Goal: Task Accomplishment & Management: Use online tool/utility

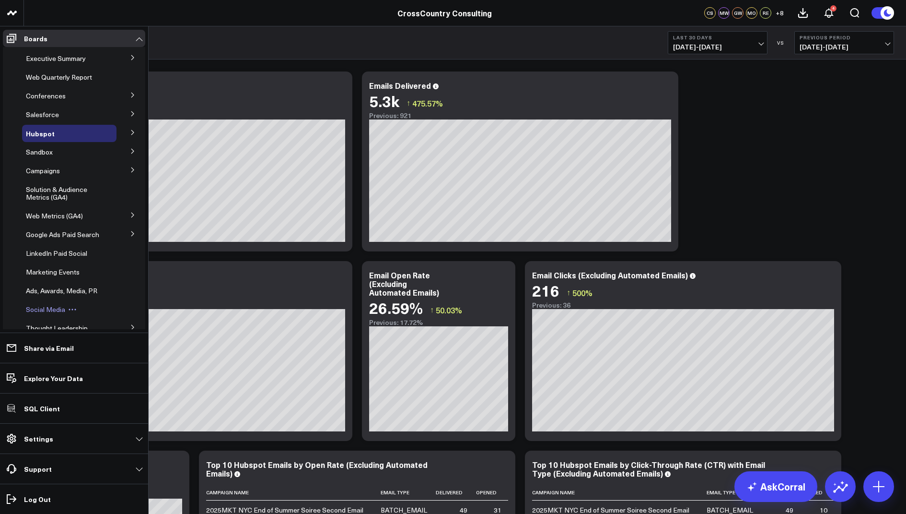
scroll to position [192, 0]
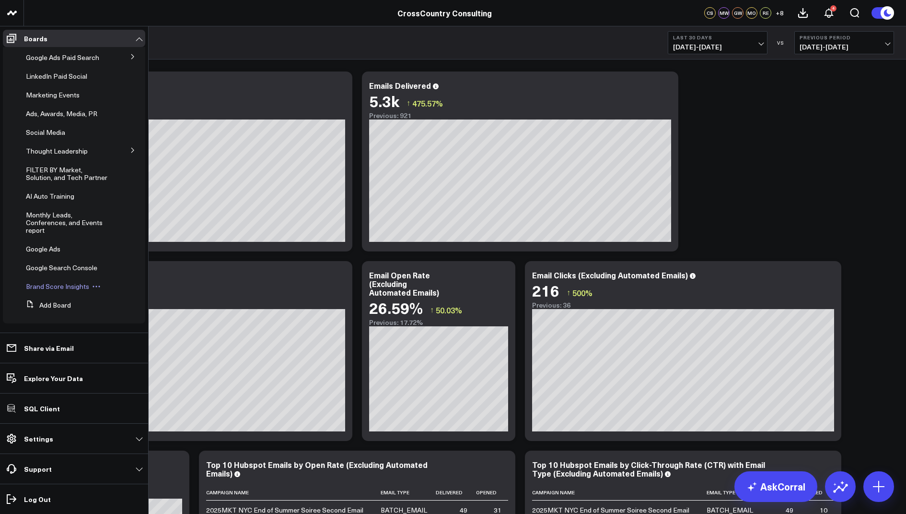
click at [57, 285] on span "Brand Score Insights" at bounding box center [57, 285] width 63 height 9
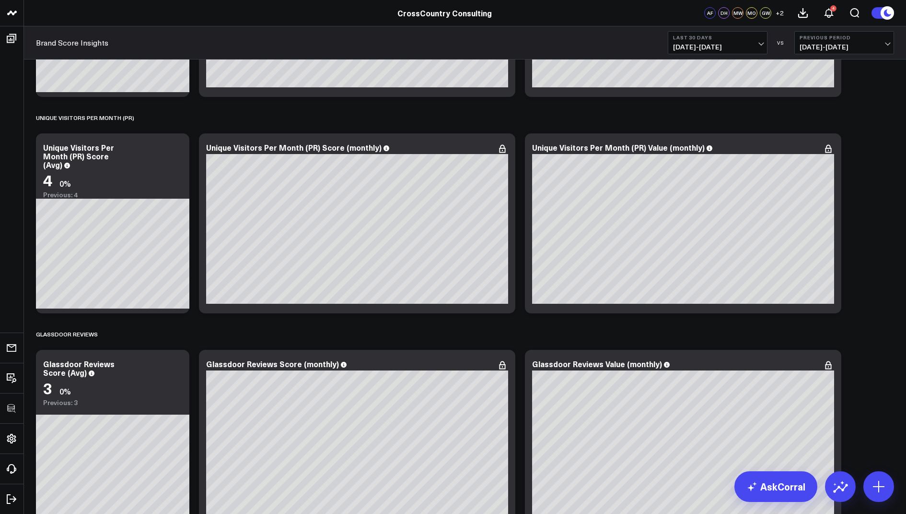
scroll to position [2816, 0]
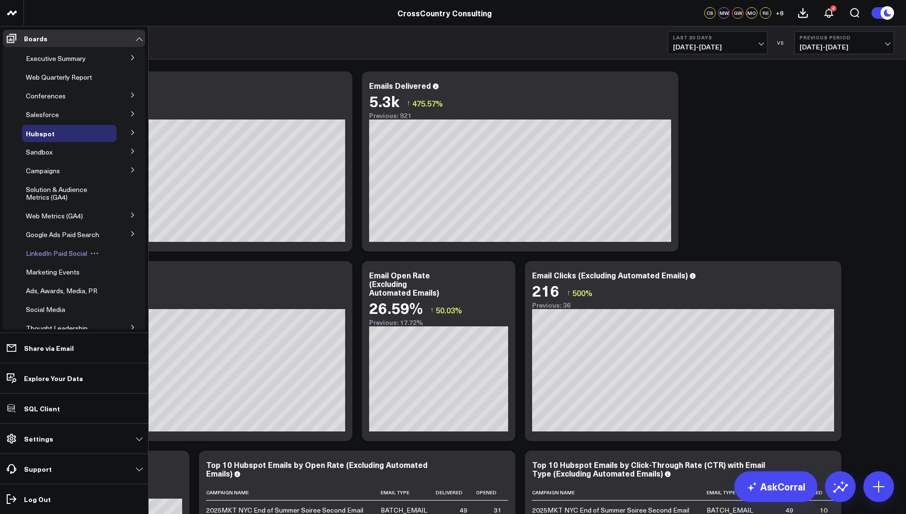
scroll to position [192, 0]
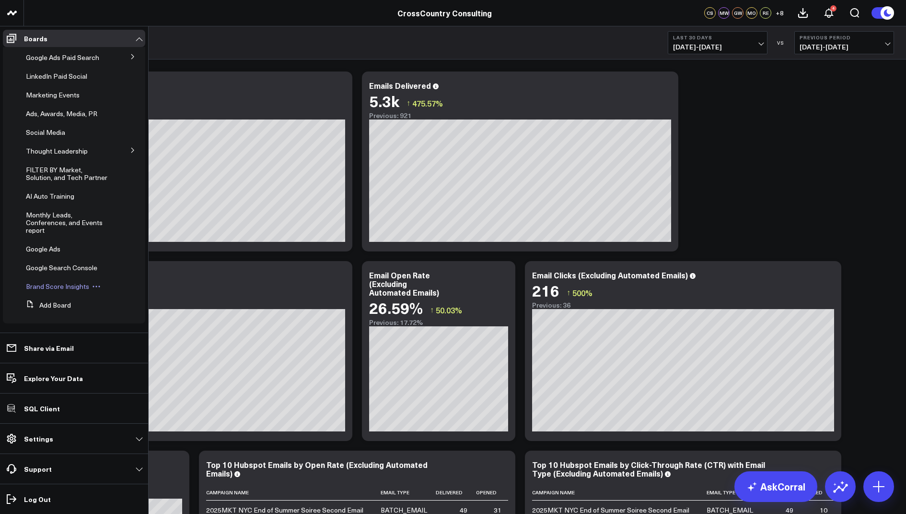
click at [52, 285] on span "Brand Score Insights" at bounding box center [57, 285] width 63 height 9
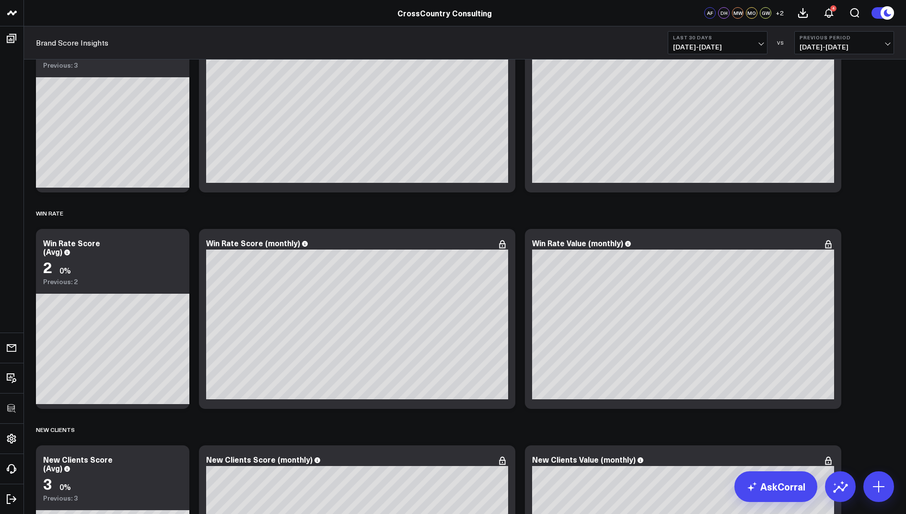
scroll to position [2738, 0]
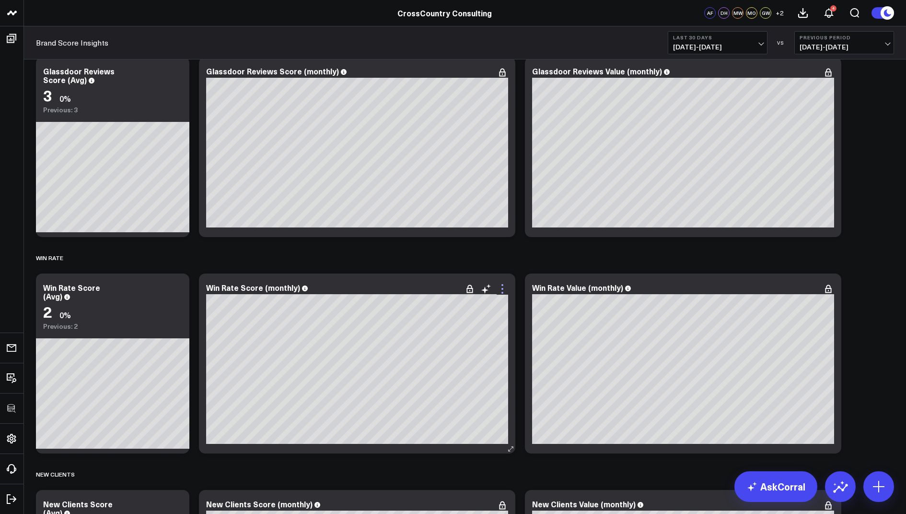
click at [500, 288] on icon at bounding box center [503, 289] width 12 height 12
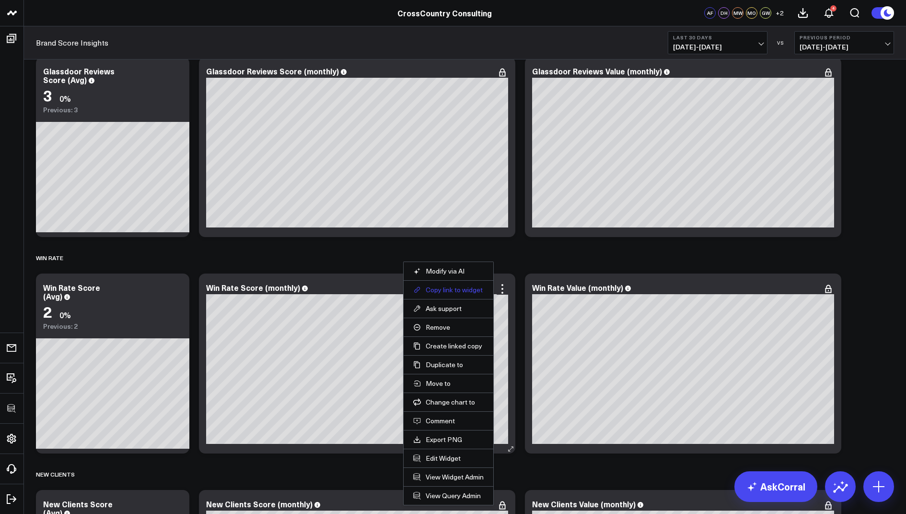
click at [440, 289] on button "Copy link to widget" at bounding box center [448, 289] width 70 height 9
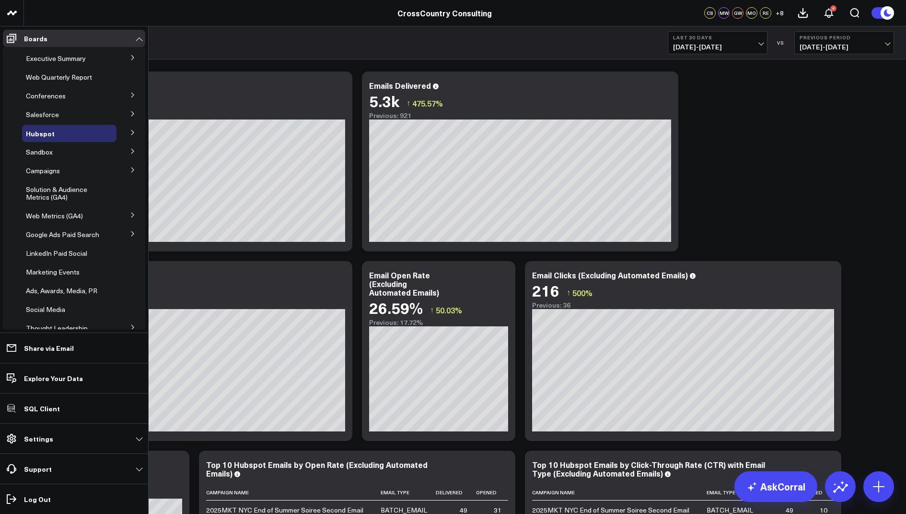
click at [130, 114] on icon at bounding box center [133, 114] width 6 height 6
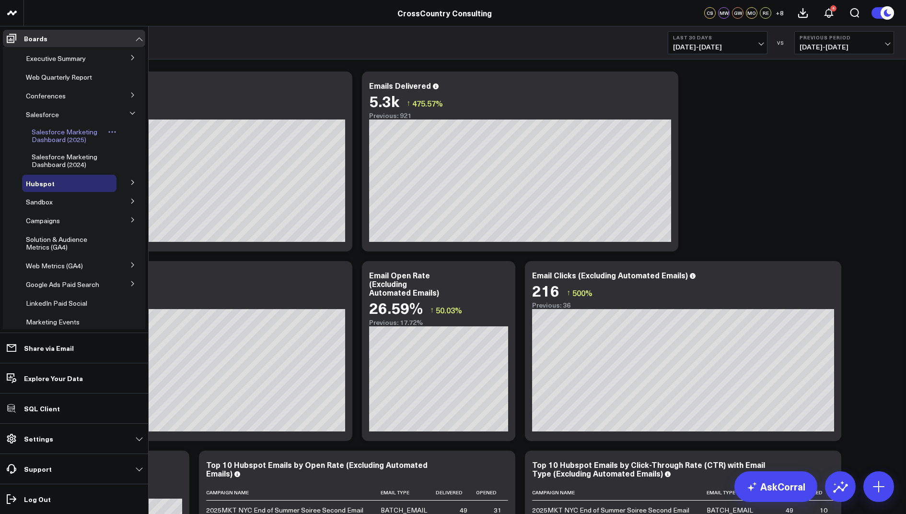
click at [58, 139] on span "Salesforce Marketing Dashboard (2025)" at bounding box center [65, 135] width 66 height 17
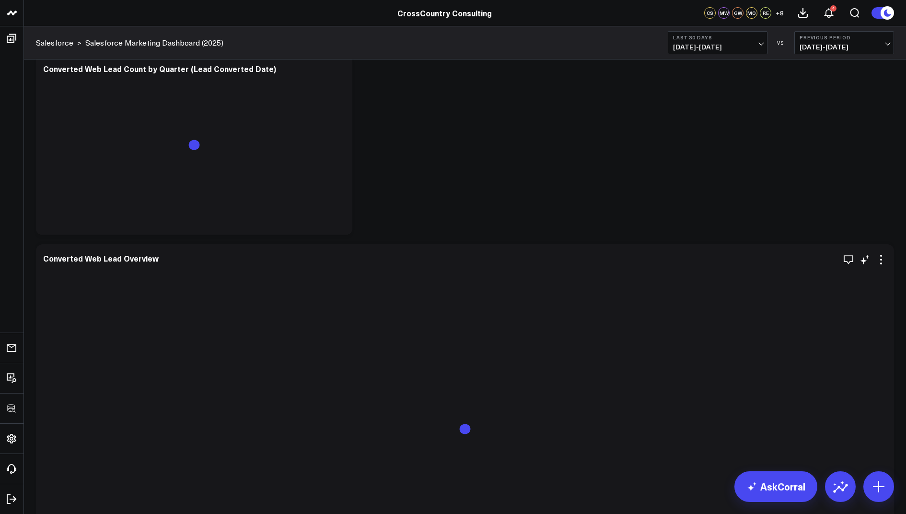
scroll to position [2905, 0]
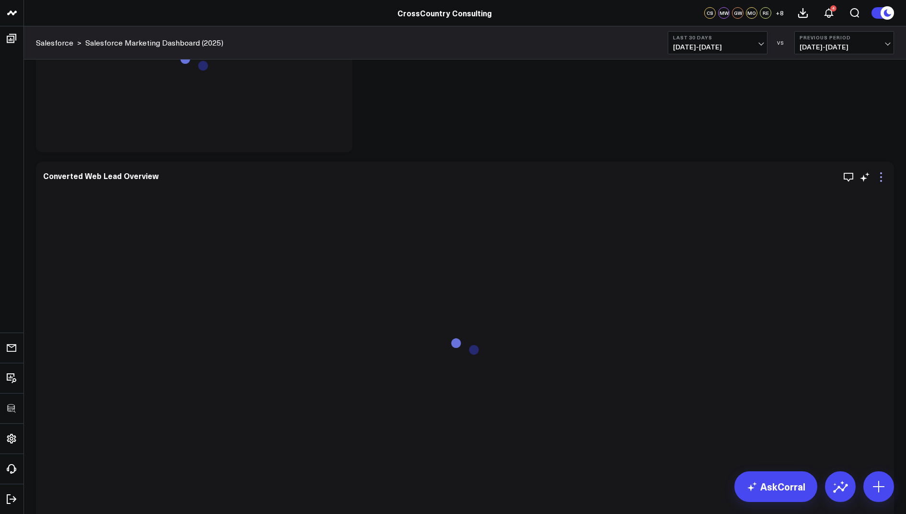
click at [881, 176] on icon at bounding box center [881, 177] width 2 height 2
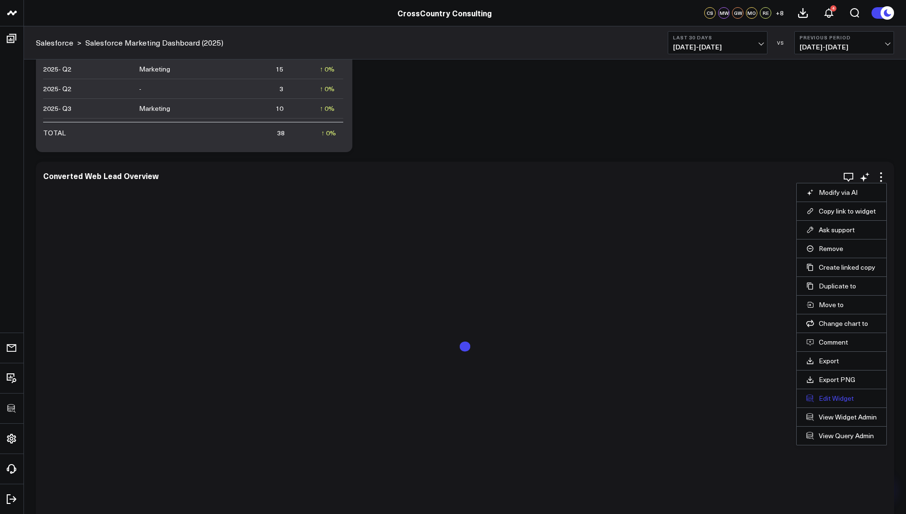
click at [822, 397] on button "Edit Widget" at bounding box center [842, 398] width 70 height 9
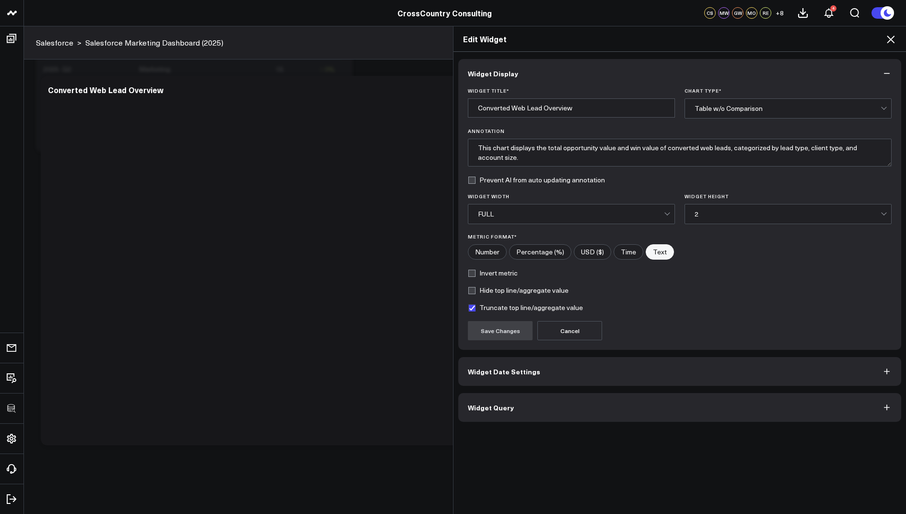
click at [474, 403] on span "Widget Query" at bounding box center [491, 407] width 46 height 8
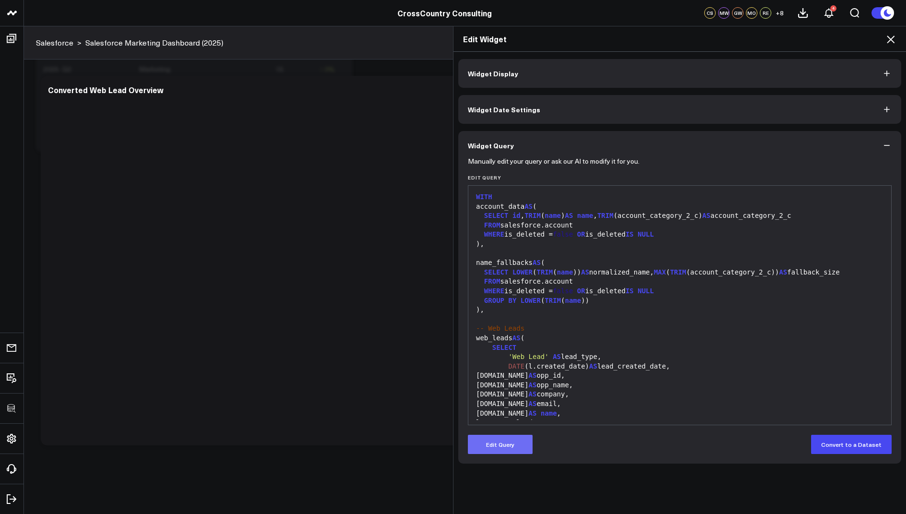
click at [486, 443] on button "Edit Query" at bounding box center [500, 443] width 65 height 19
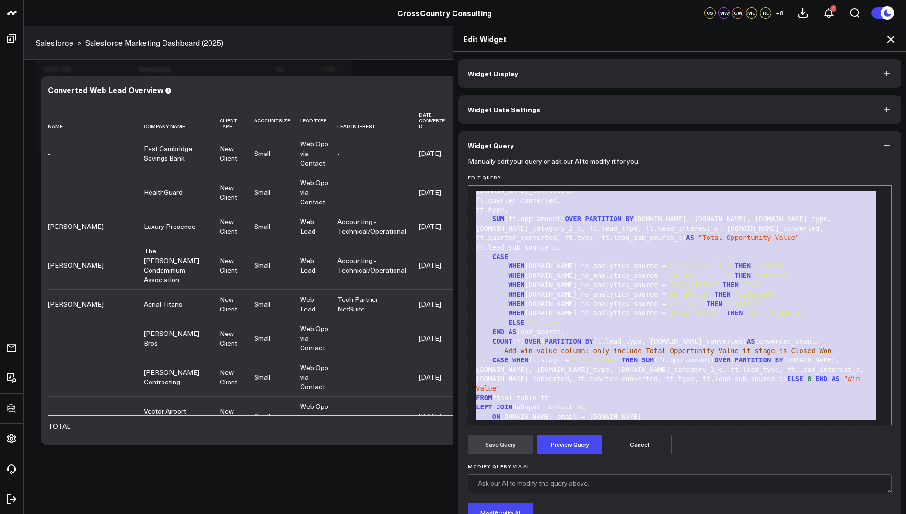
scroll to position [1908, 0]
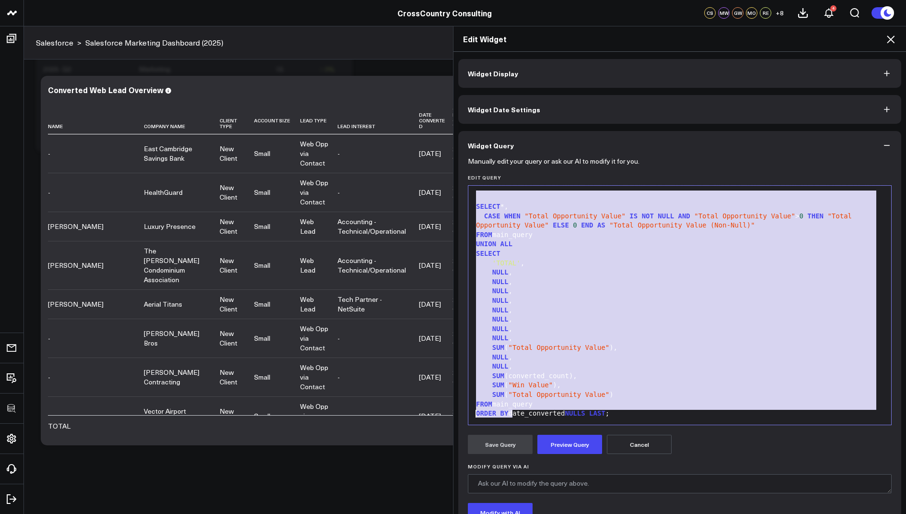
drag, startPoint x: 477, startPoint y: 190, endPoint x: 518, endPoint y: 493, distance: 305.5
click at [518, 493] on form "Manually edit your query or ask our AI to modify it for you. Edit Query 999 160…" at bounding box center [680, 366] width 424 height 413
copy div "WITH GROUP BY 1 , 2 , 3 ), main_query AS ( SELECT [DOMAIN_NAME], [DOMAIN_NAME] …"
